Goal: Find specific page/section: Find specific page/section

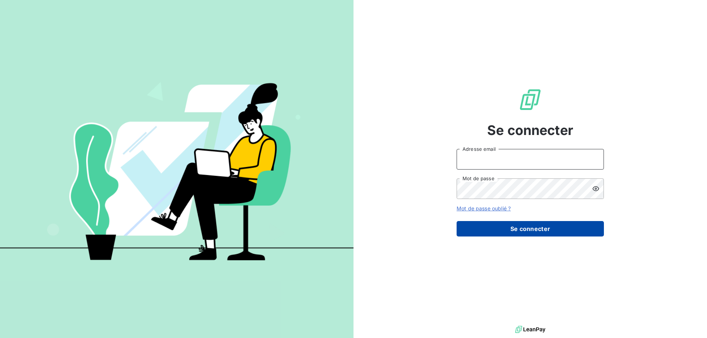
type input "v.garcia@france-contentieux.fr"
click at [525, 231] on button "Se connecter" at bounding box center [530, 228] width 147 height 15
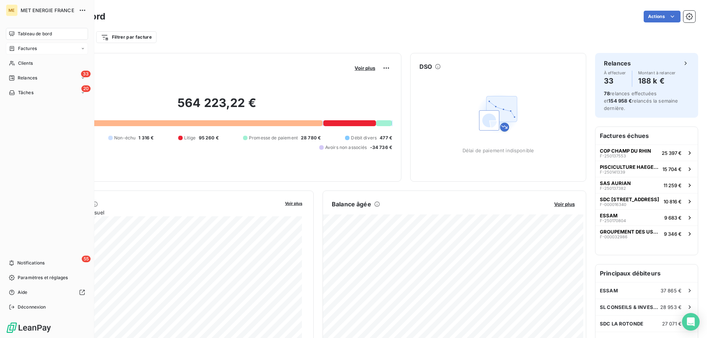
click at [24, 49] on span "Factures" at bounding box center [27, 48] width 19 height 7
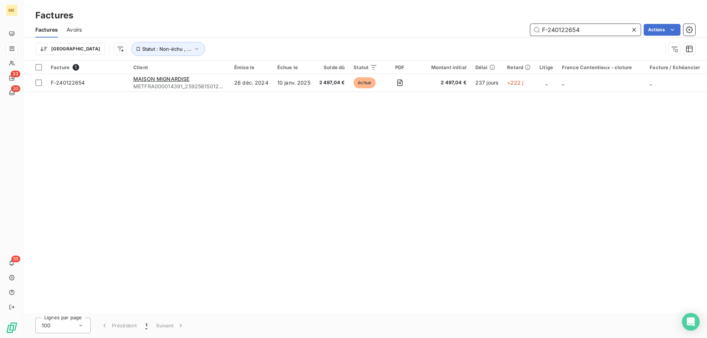
drag, startPoint x: 573, startPoint y: 29, endPoint x: 507, endPoint y: 28, distance: 65.2
click at [507, 28] on div "F-240122654 Actions" at bounding box center [393, 30] width 605 height 12
paste input "50150320"
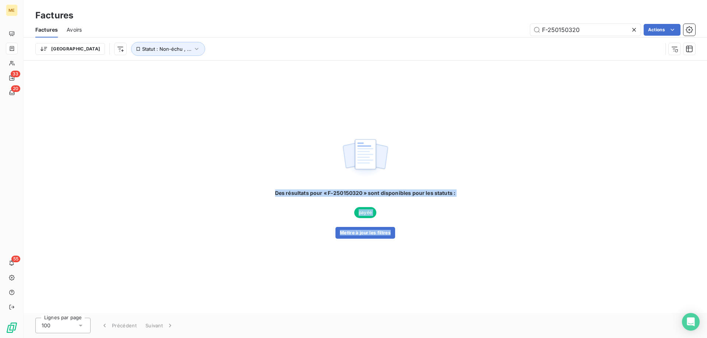
drag, startPoint x: 400, startPoint y: 235, endPoint x: 319, endPoint y: 190, distance: 92.5
click at [275, 190] on div "Des résultats pour « F-250150320 » sont disponibles pour les statuts : payée Me…" at bounding box center [365, 214] width 181 height 49
copy div "Des résultats pour « F-250150320 » sont disponibles pour les statuts : payée Me…"
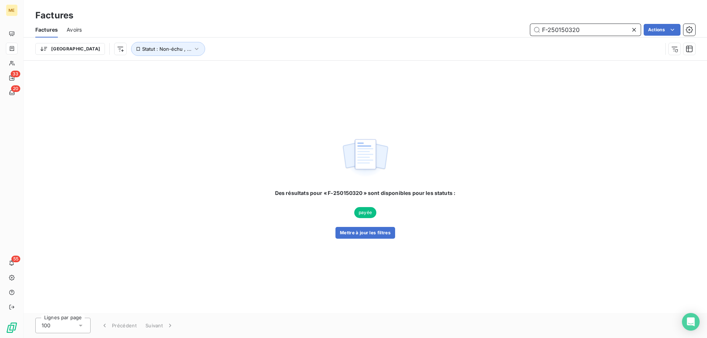
click at [573, 30] on input "F-250150320" at bounding box center [585, 30] width 110 height 12
drag, startPoint x: 527, startPoint y: 22, endPoint x: 494, endPoint y: 21, distance: 32.8
click at [494, 21] on div "Factures Factures Avoirs F-250150320 Actions Trier Statut : Non-échu , ..." at bounding box center [365, 30] width 683 height 61
paste input "35674"
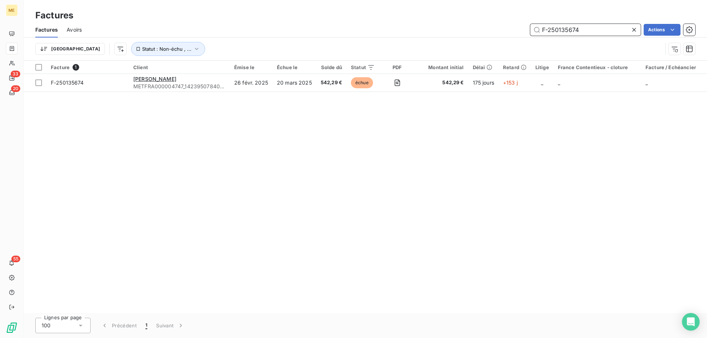
drag, startPoint x: 587, startPoint y: 33, endPoint x: 493, endPoint y: 24, distance: 94.7
click at [494, 26] on div "F-250135674 Actions" at bounding box center [393, 30] width 605 height 12
paste input "9726"
drag, startPoint x: 544, startPoint y: 25, endPoint x: 510, endPoint y: 23, distance: 33.9
click at [510, 23] on div "Factures Avoirs F-250139726 Actions" at bounding box center [365, 29] width 683 height 15
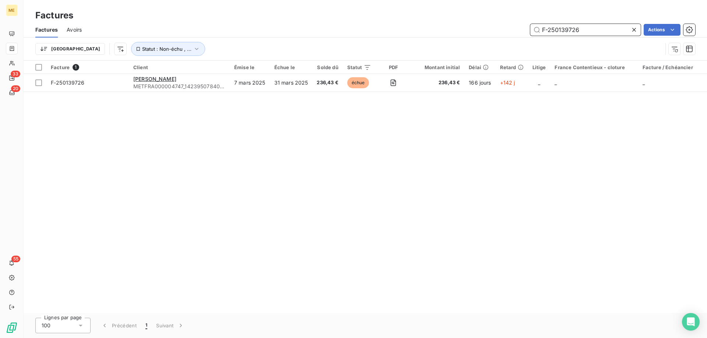
paste input "42165"
type input "F-250142165"
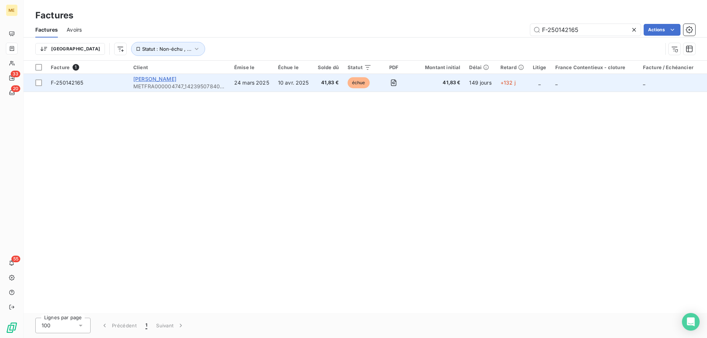
click at [168, 81] on span "[PERSON_NAME]" at bounding box center [154, 79] width 43 height 6
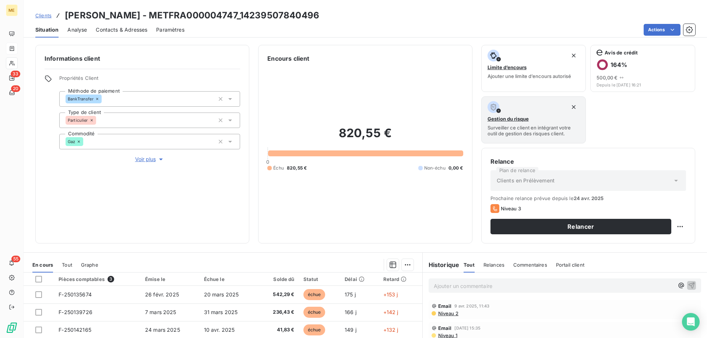
scroll to position [37, 0]
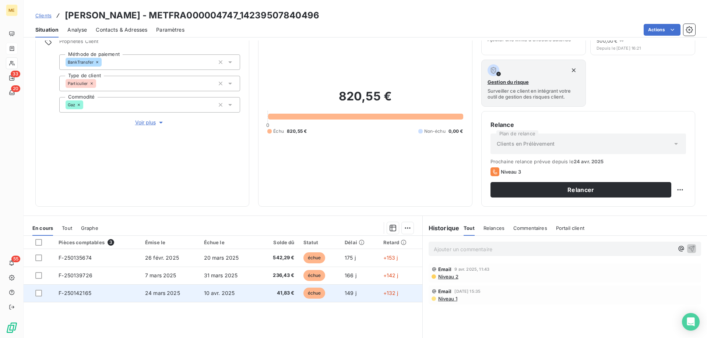
click at [138, 294] on td "F-250142165" at bounding box center [97, 294] width 87 height 18
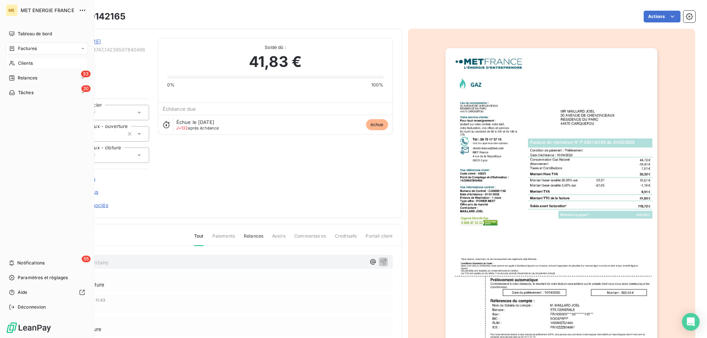
click at [28, 63] on span "Clients" at bounding box center [25, 63] width 15 height 7
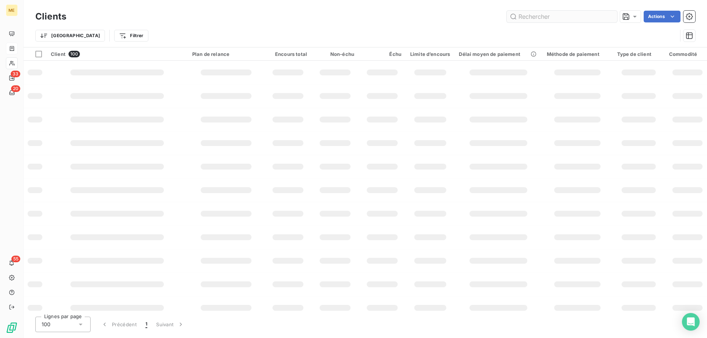
drag, startPoint x: 524, startPoint y: 17, endPoint x: 528, endPoint y: 17, distance: 4.1
click at [524, 17] on input "text" at bounding box center [562, 17] width 110 height 12
type input "METFRA000014391"
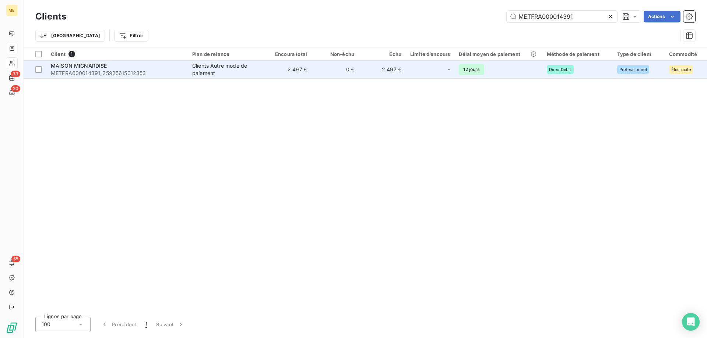
click at [238, 67] on div "Clients Autre mode de paiement" at bounding box center [226, 69] width 68 height 15
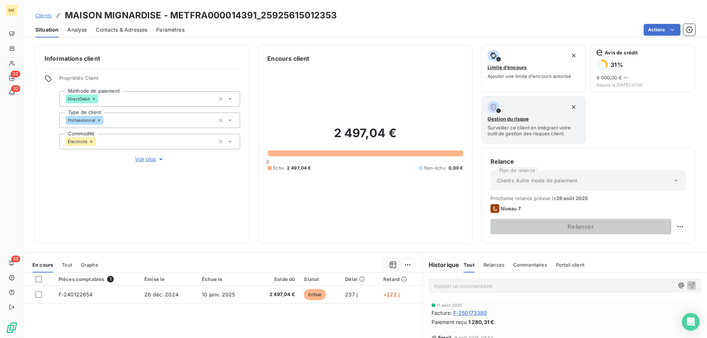
scroll to position [74, 0]
